Goal: Navigation & Orientation: Find specific page/section

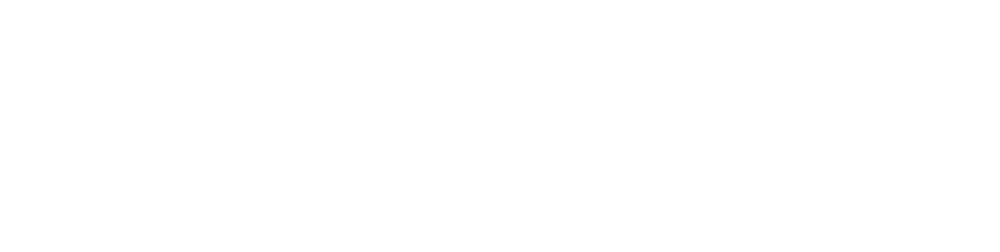
type input "aur"
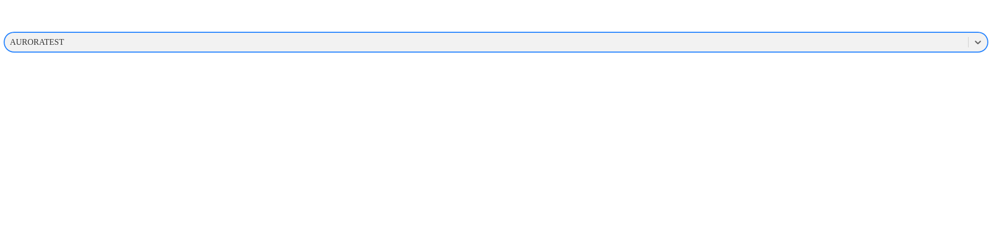
scroll to position [393, 0]
